Goal: Task Accomplishment & Management: Manage account settings

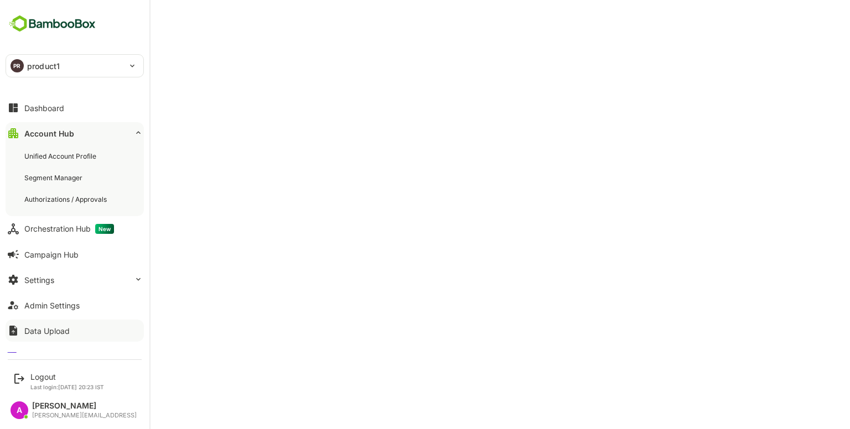
scroll to position [15, 0]
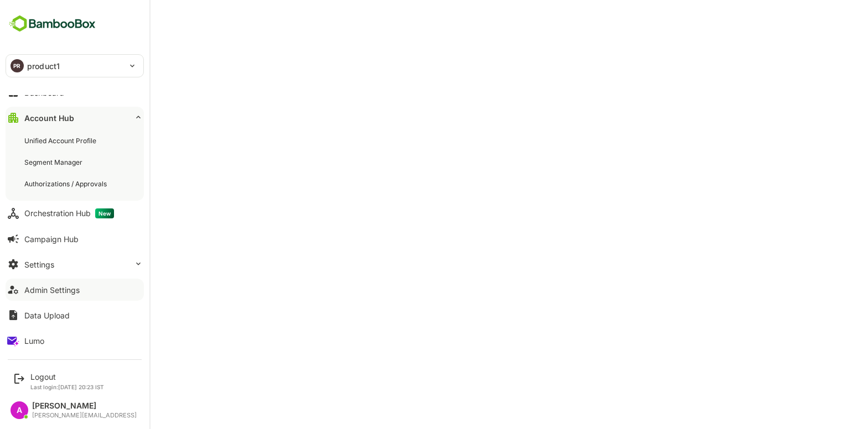
click at [58, 295] on button "Admin Settings" at bounding box center [75, 290] width 138 height 22
